Goal: Task Accomplishment & Management: Complete application form

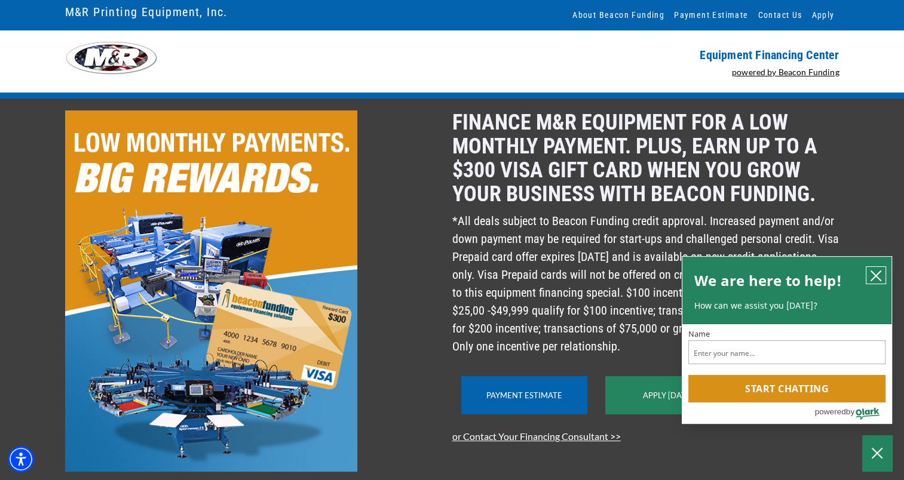
click at [877, 272] on icon "close chatbox" at bounding box center [876, 276] width 12 height 12
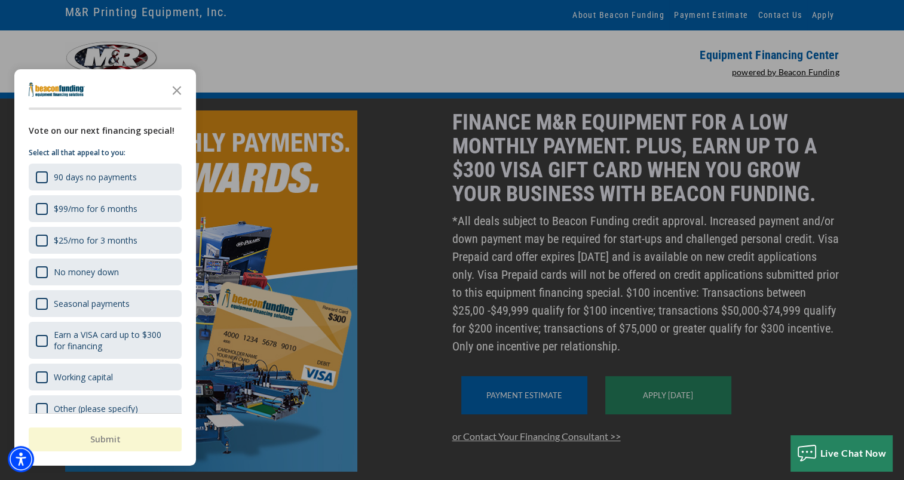
click at [745, 278] on div "button" at bounding box center [452, 240] width 904 height 480
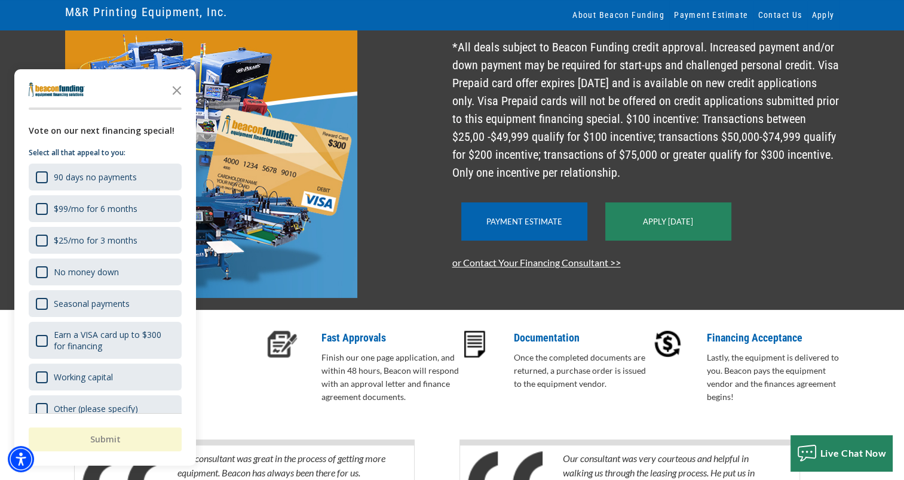
scroll to position [174, 0]
click at [179, 89] on icon "Close the survey" at bounding box center [177, 90] width 24 height 24
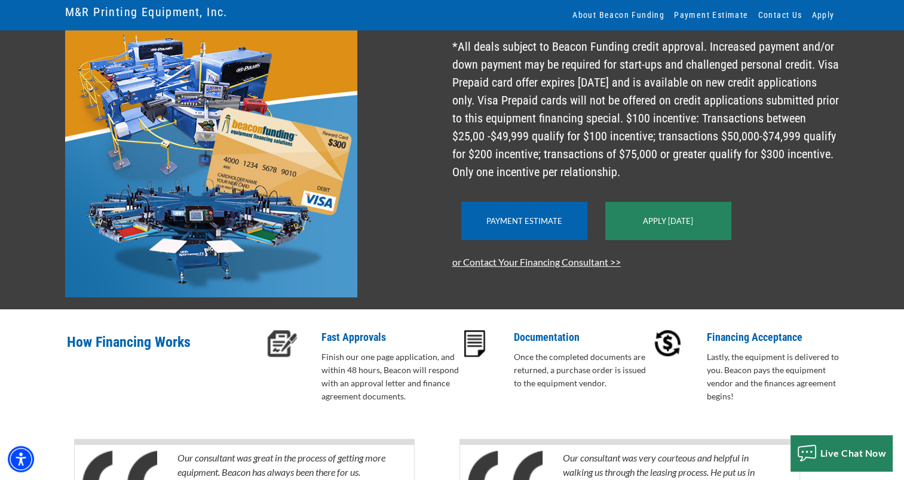
scroll to position [323, 0]
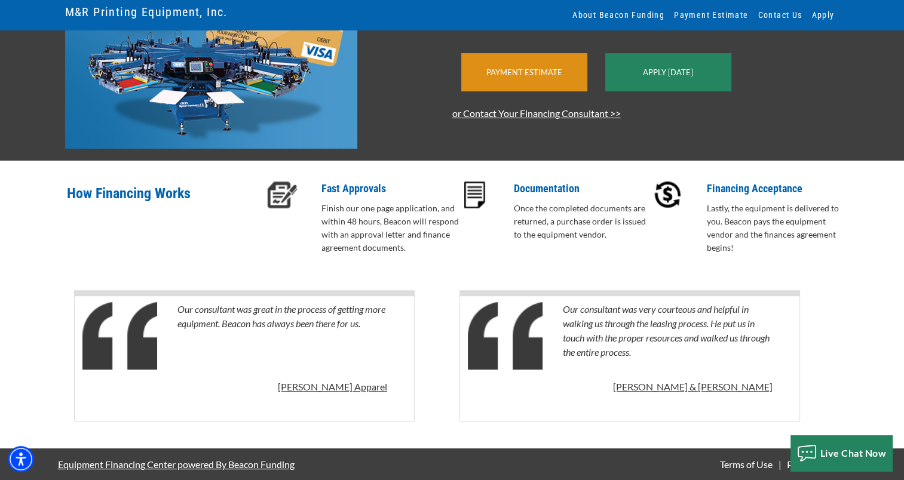
click at [533, 91] on div "Payment Estimate" at bounding box center [524, 72] width 126 height 38
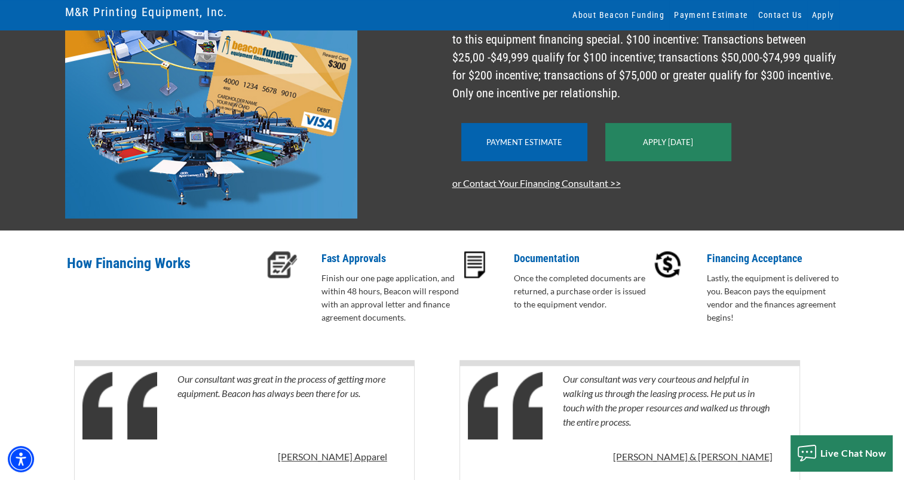
scroll to position [252, 0]
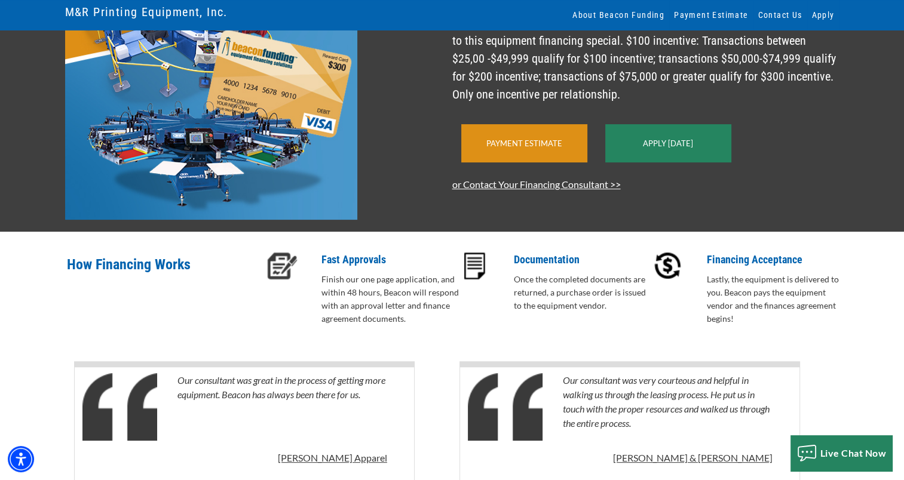
click at [533, 148] on link "Payment Estimate" at bounding box center [524, 144] width 76 height 10
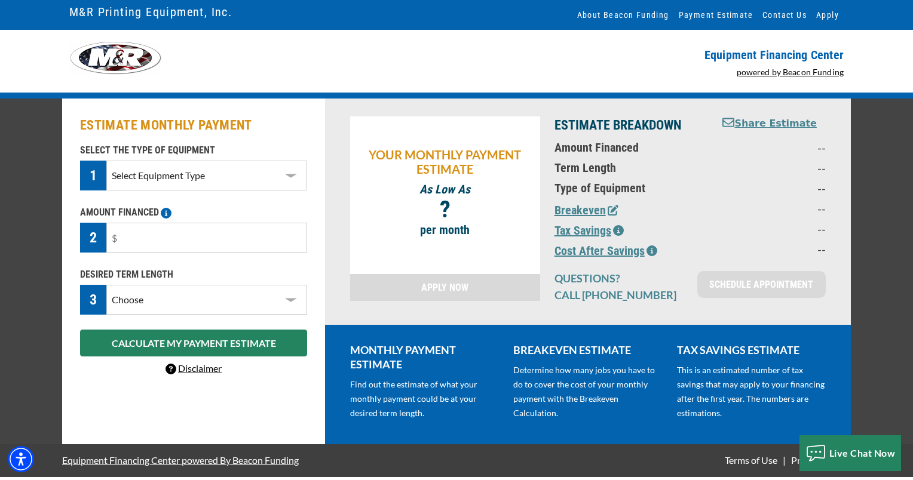
click at [259, 177] on select "Select Equipment Type DTG T-Shirt Printing Graphic Screen Printing Equipment Sc…" at bounding box center [206, 176] width 201 height 30
select select "2"
click at [106, 161] on select "Select Equipment Type DTG T-Shirt Printing Graphic Screen Printing Equipment Sc…" at bounding box center [206, 176] width 201 height 30
click at [203, 239] on input "text" at bounding box center [206, 238] width 201 height 30
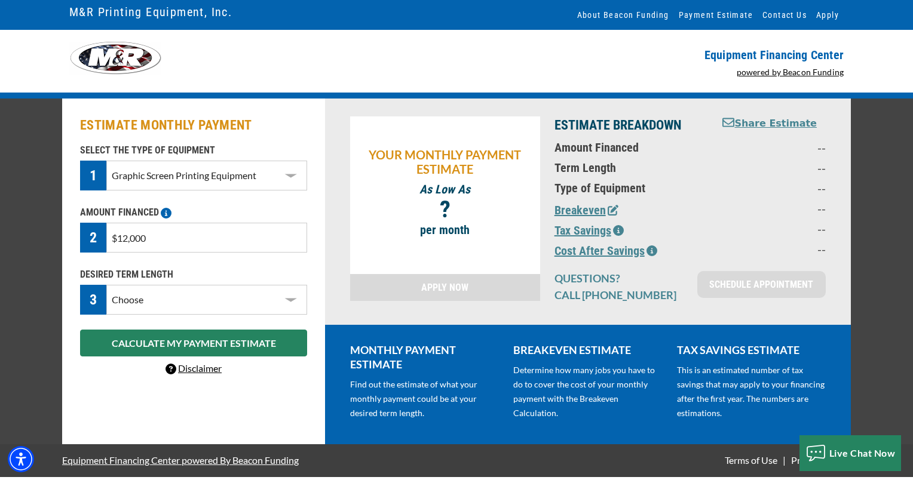
type input "$120,000"
click at [199, 296] on select "Choose 36 Months 48 Months 60 Months" at bounding box center [206, 300] width 201 height 30
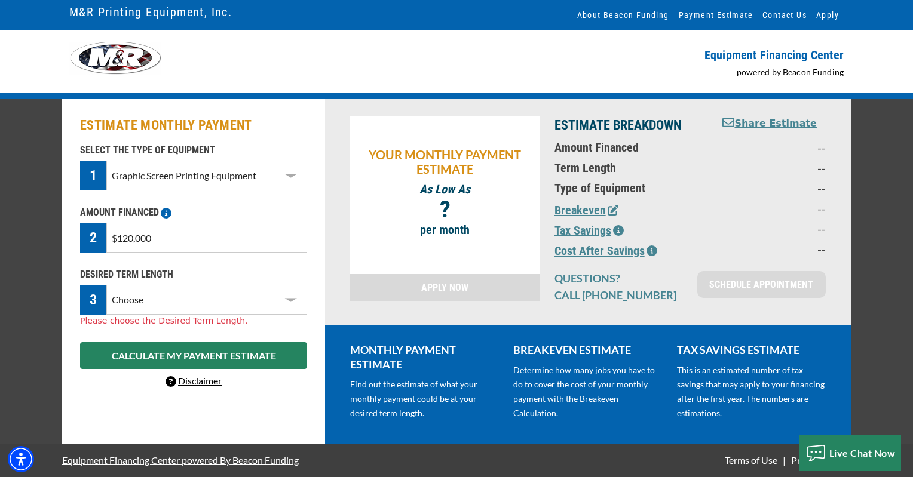
select select "60"
click at [106, 285] on select "Choose 36 Months 48 Months 60 Months 72 Months" at bounding box center [206, 300] width 201 height 30
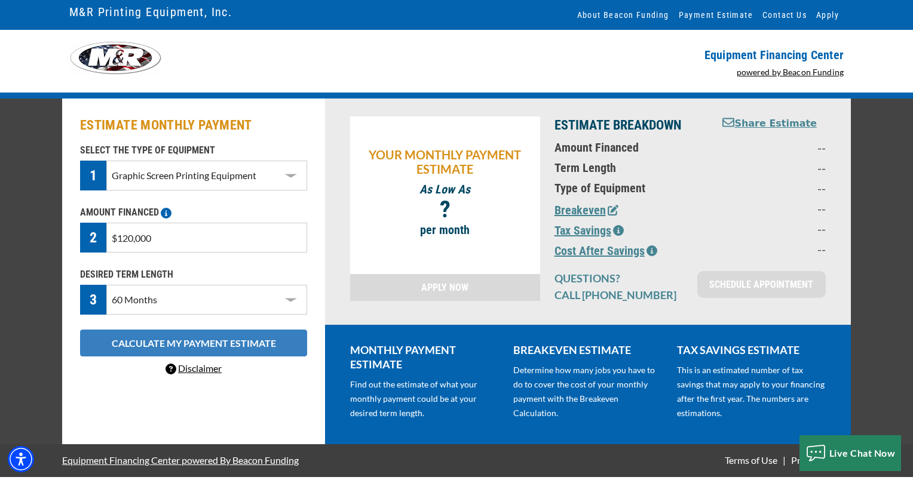
click at [201, 349] on button "CALCULATE MY PAYMENT ESTIMATE" at bounding box center [193, 343] width 227 height 27
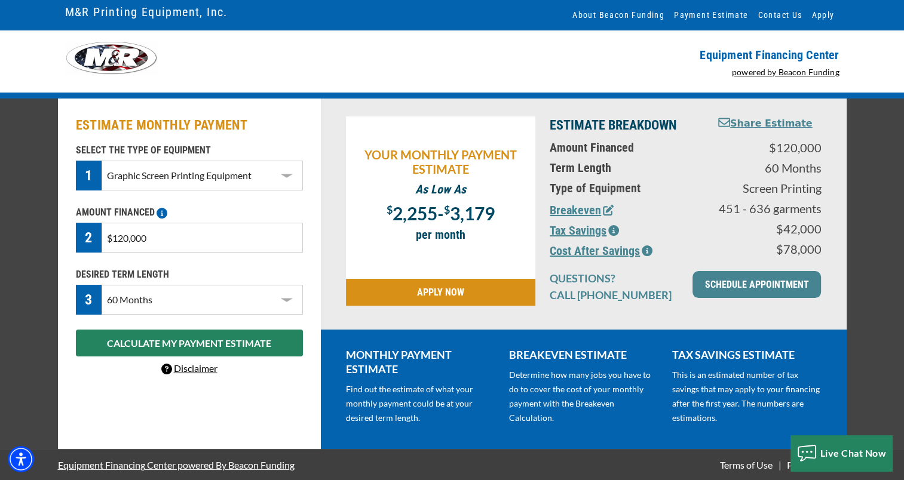
click at [484, 287] on link "APPLY NOW" at bounding box center [441, 292] width 190 height 27
